Goal: Consume media (video, audio): Consume media (video, audio)

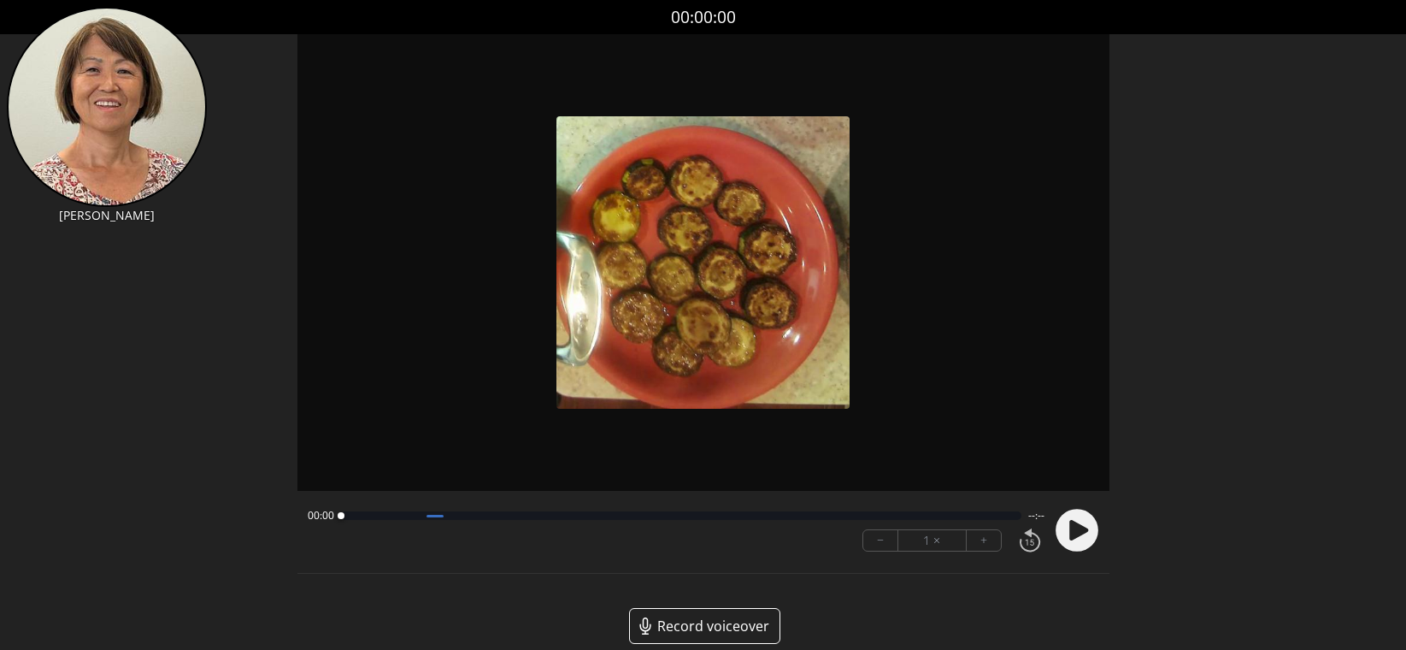
click at [1029, 535] on icon at bounding box center [1027, 533] width 7 height 8
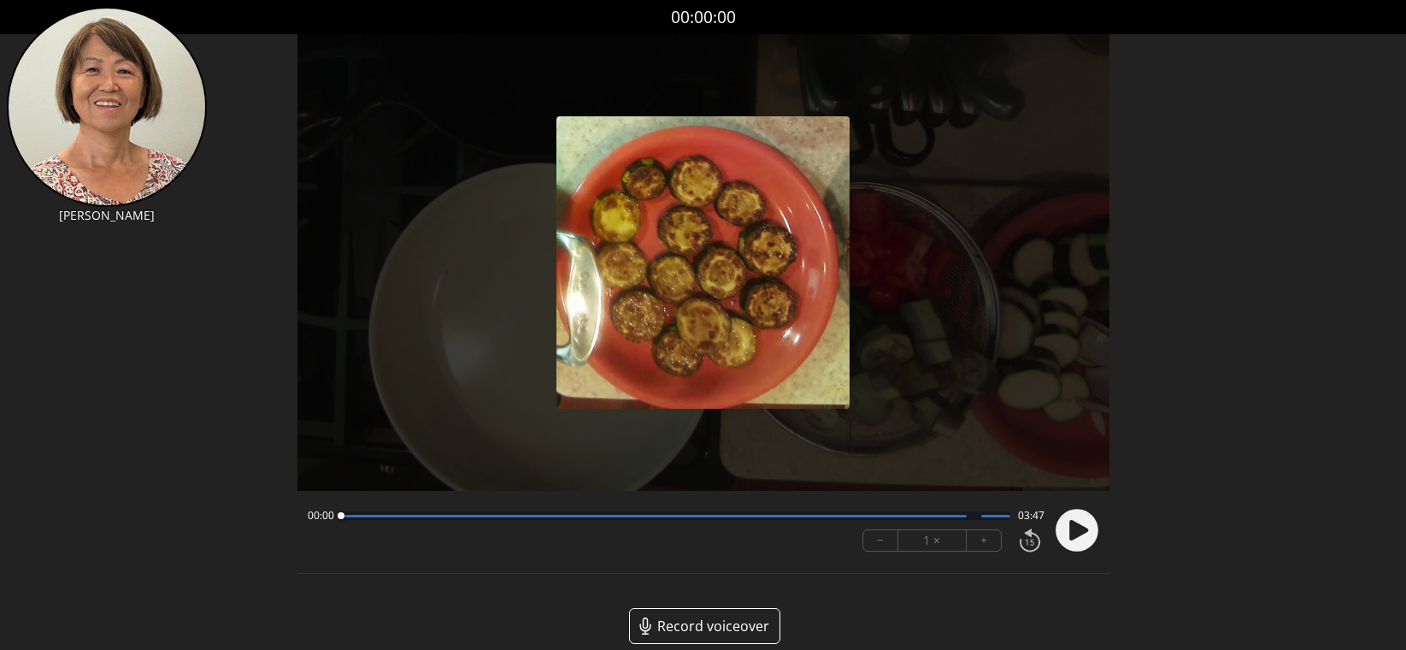
click at [1053, 531] on div at bounding box center [1073, 530] width 51 height 58
click at [1083, 534] on circle at bounding box center [1077, 531] width 43 height 43
click at [993, 540] on button "+" at bounding box center [984, 540] width 34 height 21
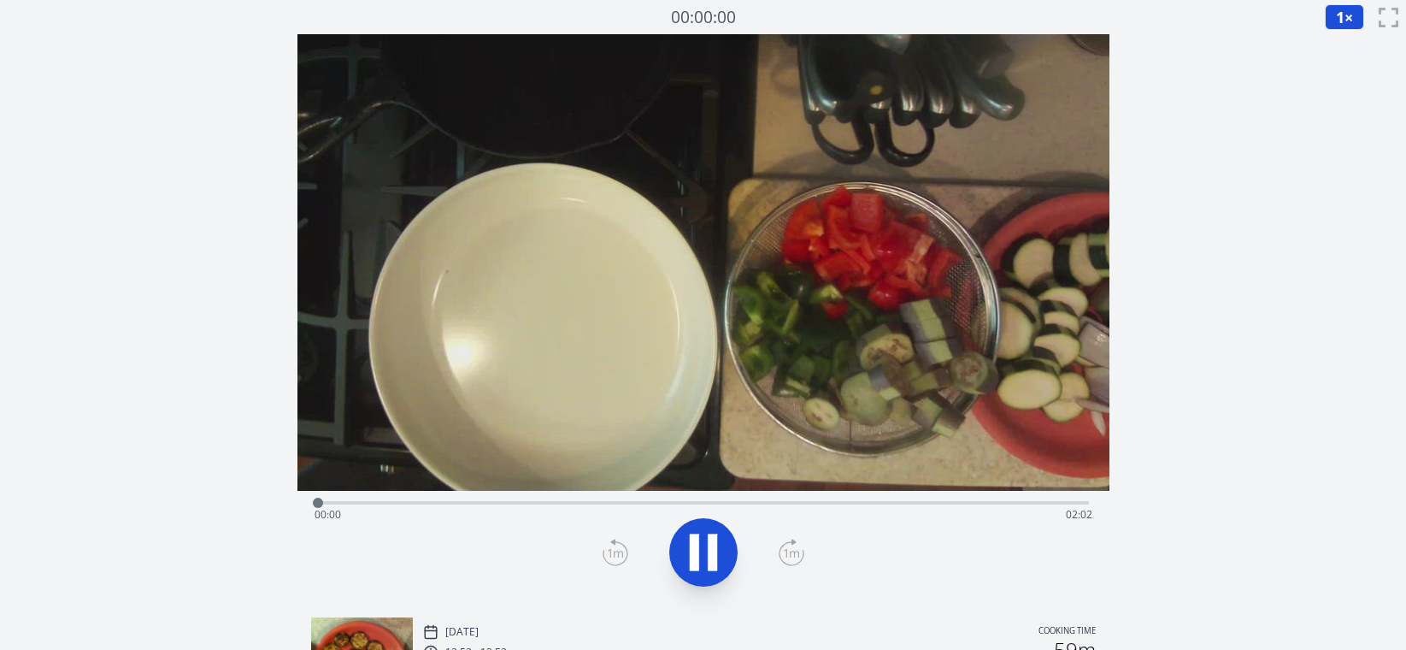
click at [997, 504] on div "Time elapsed: 00:00 Time remaining: 02:02" at bounding box center [704, 514] width 778 height 27
click at [710, 545] on icon at bounding box center [712, 552] width 9 height 37
click at [949, 504] on div "Time elapsed: 01:48 Time remaining: 00:14" at bounding box center [704, 514] width 778 height 27
click at [920, 501] on div "Time elapsed: 01:39 Time remaining: 00:23" at bounding box center [704, 514] width 778 height 27
click at [894, 501] on div "Time elapsed: 01:35 Time remaining: 00:27" at bounding box center [704, 514] width 778 height 27
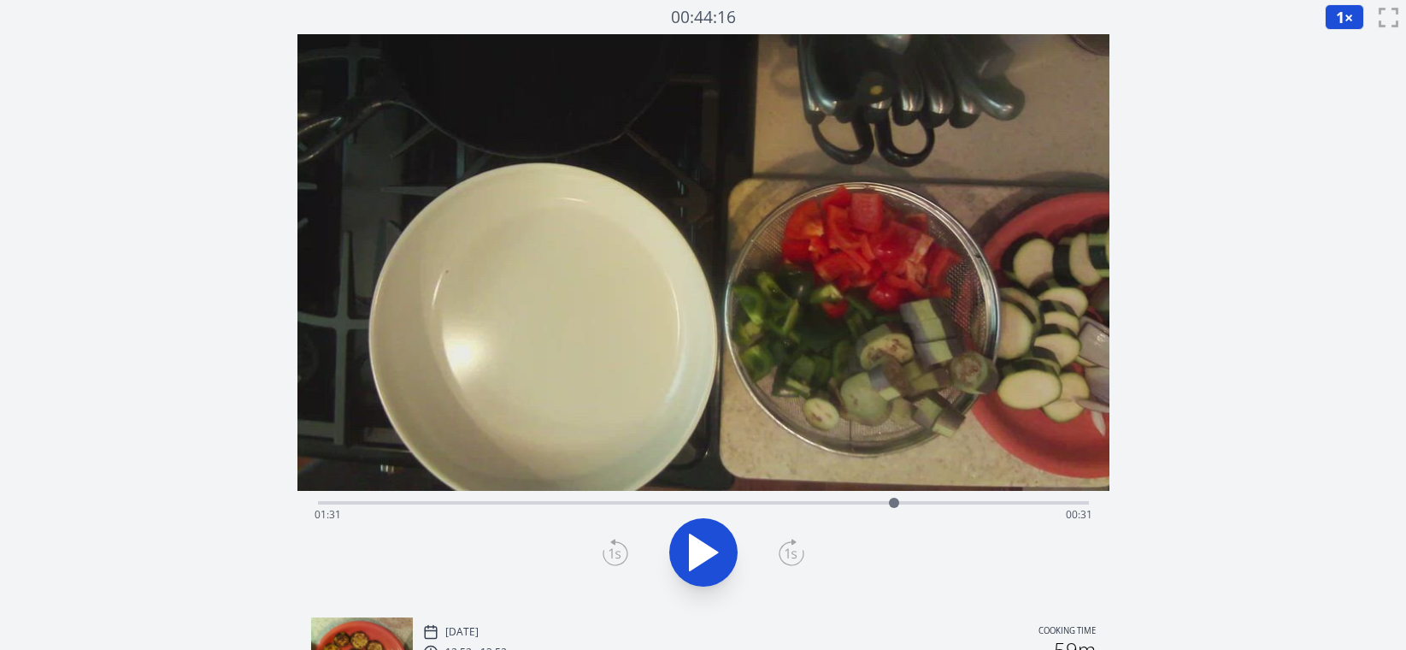
click at [871, 501] on div "Time elapsed: 01:31 Time remaining: 00:31" at bounding box center [704, 514] width 778 height 27
click at [923, 502] on div "Time elapsed: 01:27 Time remaining: 00:35" at bounding box center [704, 514] width 778 height 27
click at [962, 505] on div "Time elapsed: 01:35 Time remaining: 00:27" at bounding box center [704, 514] width 778 height 27
click at [894, 498] on div "Time elapsed: 01:41 Time remaining: 00:21" at bounding box center [703, 501] width 771 height 21
click at [879, 501] on div "Time elapsed: 01:31 Time remaining: 00:31" at bounding box center [704, 514] width 778 height 27
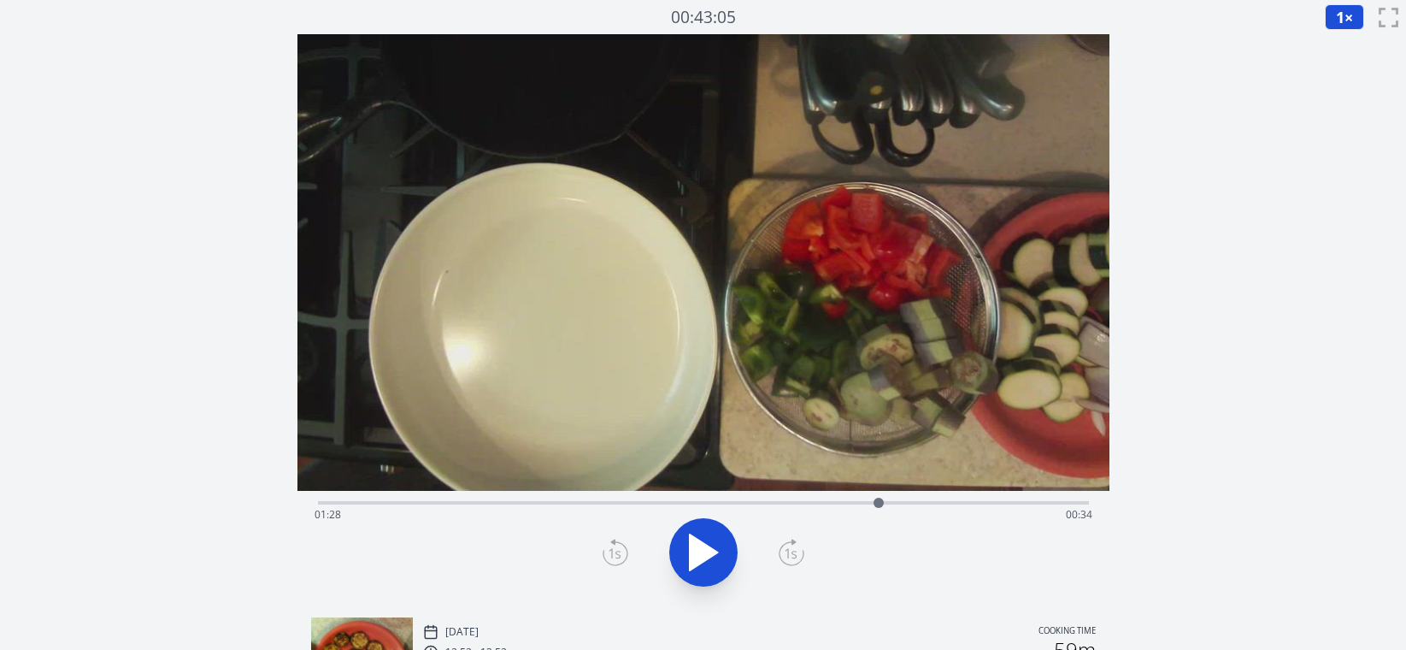
click at [728, 536] on button at bounding box center [703, 552] width 68 height 68
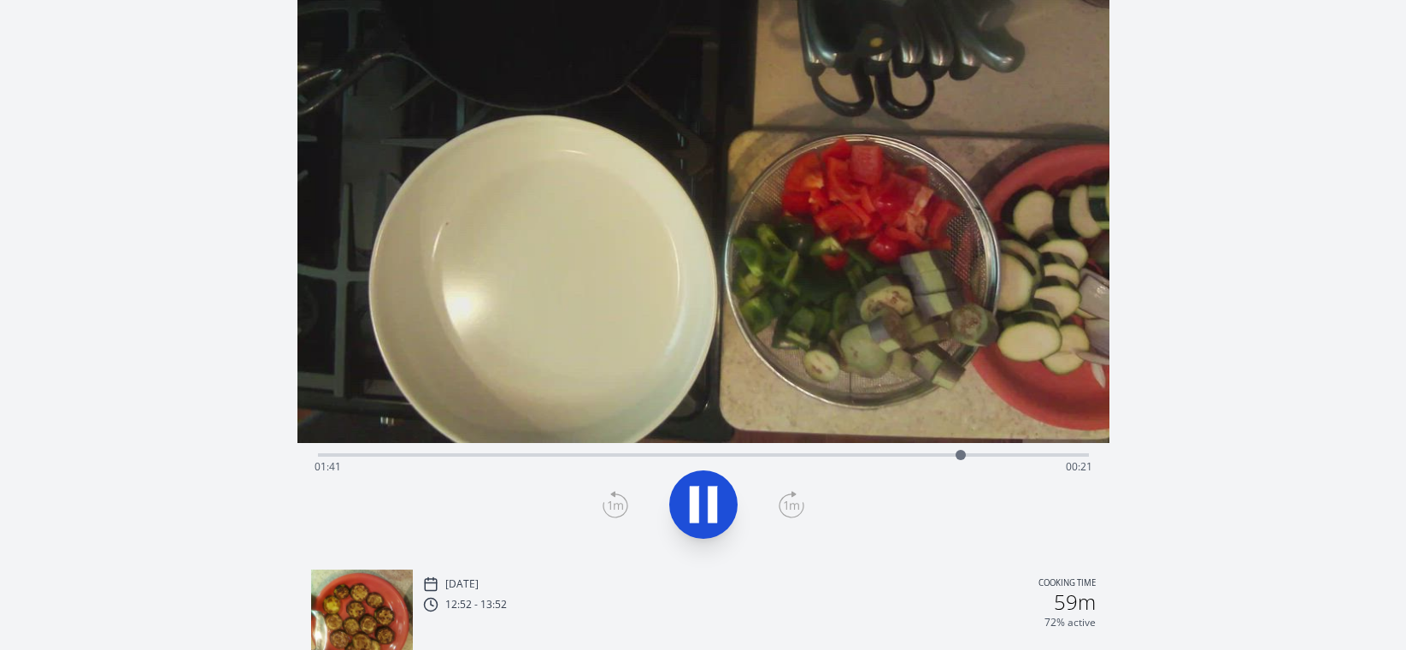
scroll to position [32, 0]
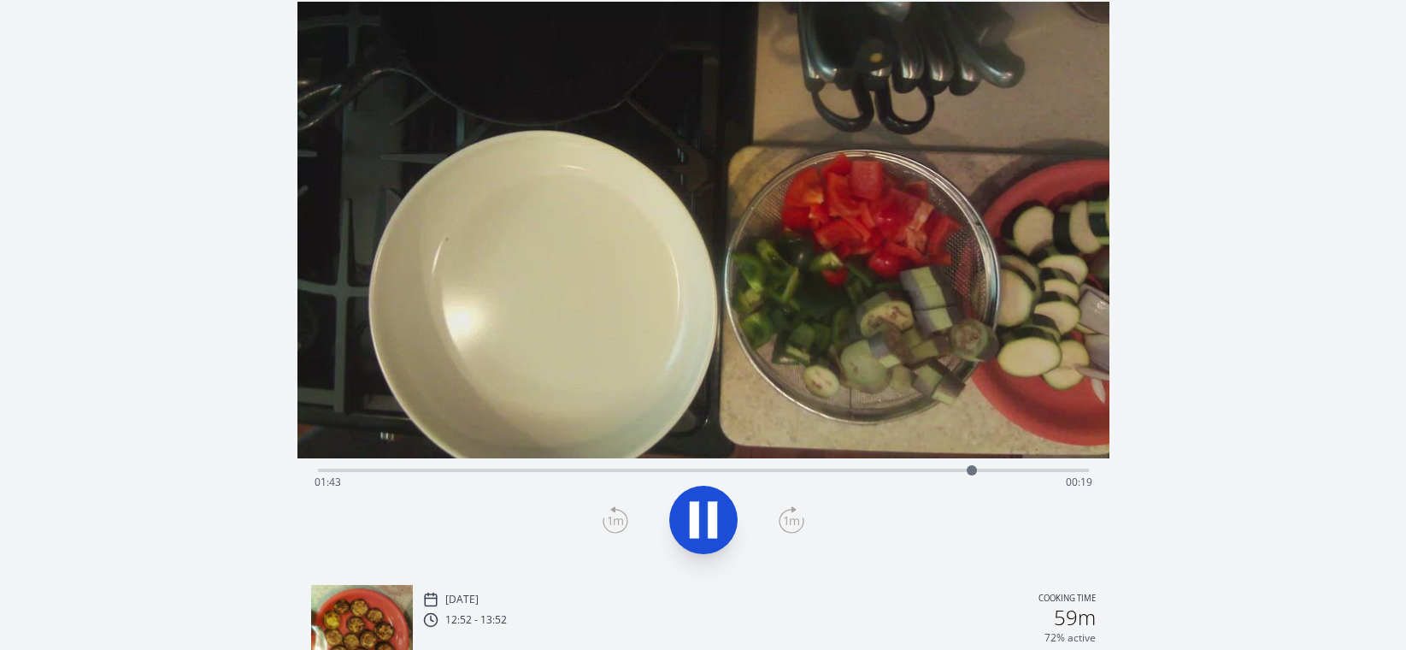
click at [1043, 469] on div "Time elapsed: 01:43 Time remaining: 00:19" at bounding box center [704, 482] width 778 height 27
click at [1060, 473] on div at bounding box center [1056, 470] width 26 height 26
